Goal: Task Accomplishment & Management: Use online tool/utility

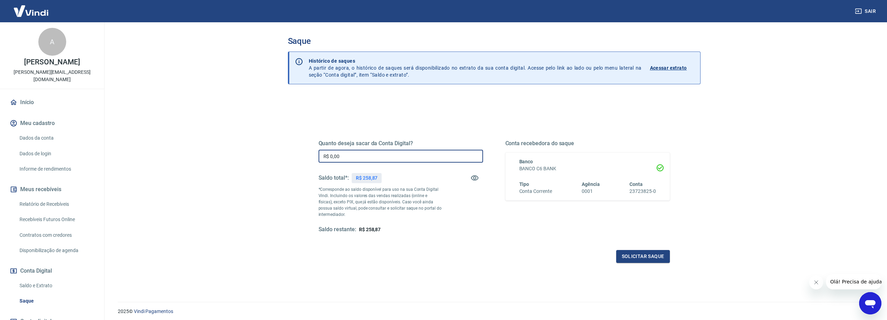
click at [401, 155] on input "R$ 0,00" at bounding box center [401, 156] width 165 height 13
type input "R$ 258,87"
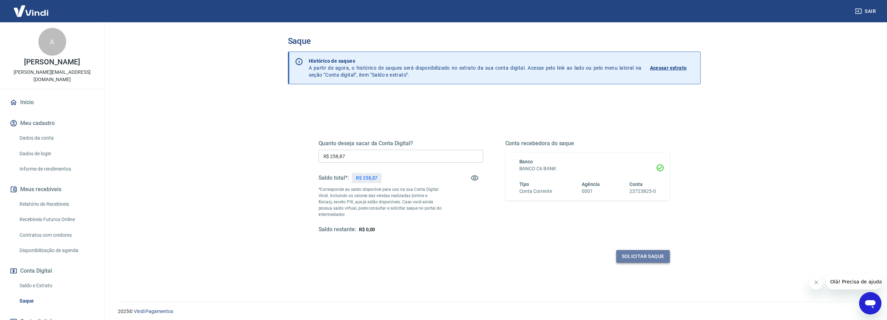
click at [635, 260] on button "Solicitar saque" at bounding box center [643, 256] width 54 height 13
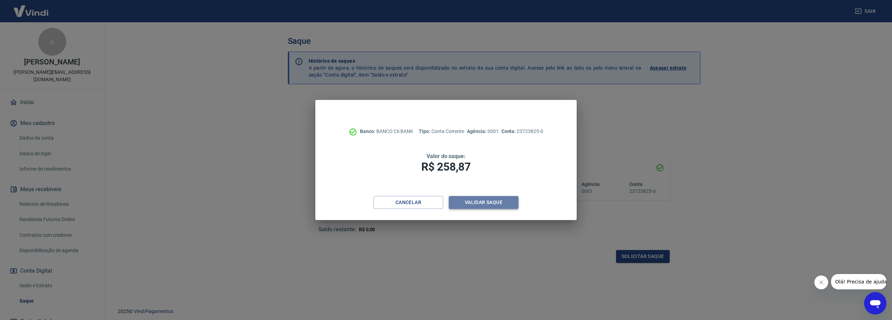
click at [472, 205] on button "Validar saque" at bounding box center [484, 202] width 70 height 13
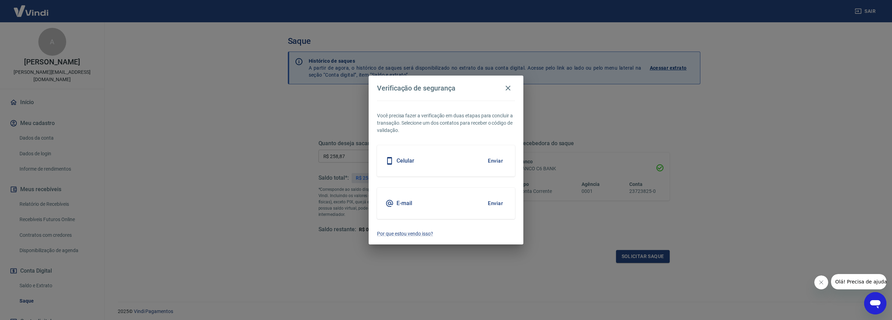
click at [498, 206] on button "Enviar" at bounding box center [495, 203] width 23 height 15
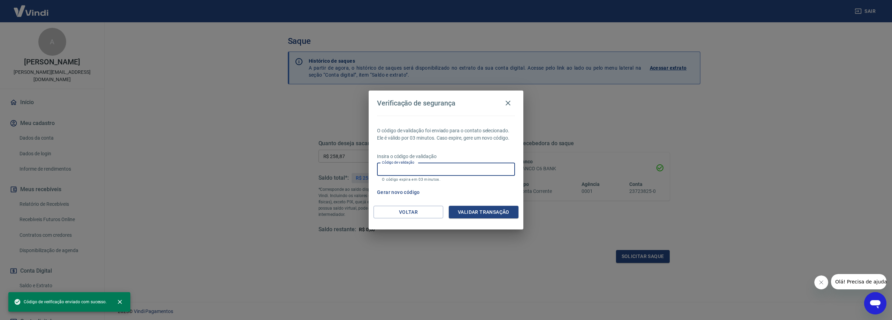
click at [436, 168] on input "Código de validação" at bounding box center [446, 169] width 138 height 13
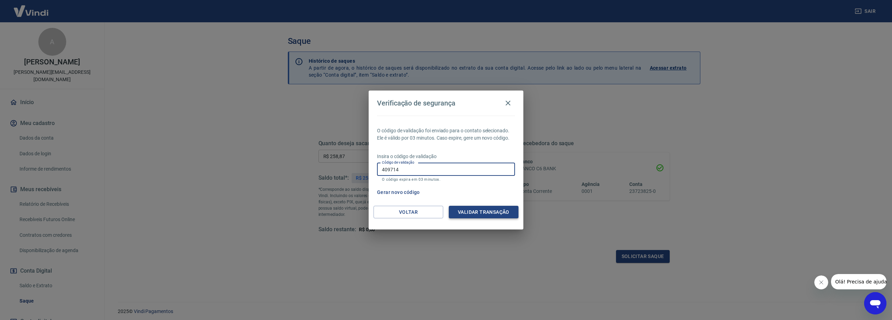
type input "409714"
click at [469, 211] on button "Validar transação" at bounding box center [484, 212] width 70 height 13
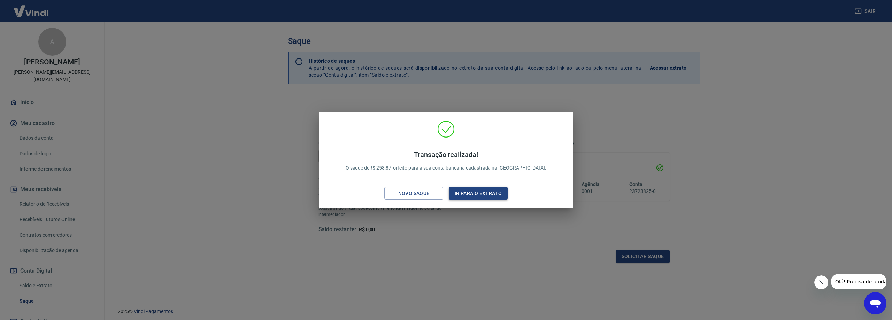
click at [473, 191] on button "Ir para o extrato" at bounding box center [478, 193] width 59 height 13
